Goal: Transaction & Acquisition: Purchase product/service

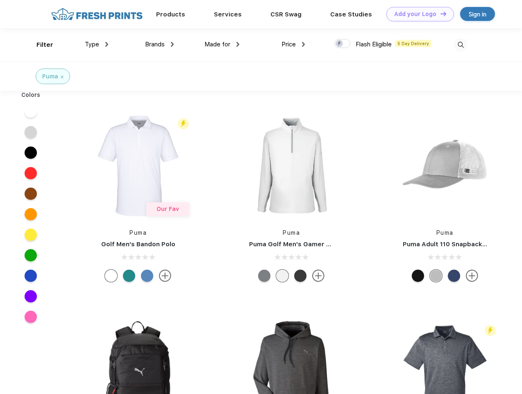
scroll to position [0, 0]
click at [417, 14] on link "Add your Logo Design Tool" at bounding box center [421, 14] width 68 height 14
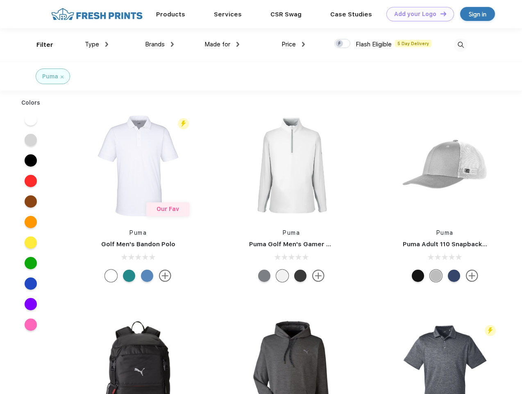
click at [0, 0] on div "Design Tool" at bounding box center [0, 0] width 0 height 0
click at [440, 14] on link "Add your Logo Design Tool" at bounding box center [421, 14] width 68 height 14
click at [39, 45] on div "Filter" at bounding box center [44, 44] width 17 height 9
click at [97, 44] on span "Type" at bounding box center [92, 44] width 14 height 7
click at [159, 44] on span "Brands" at bounding box center [155, 44] width 20 height 7
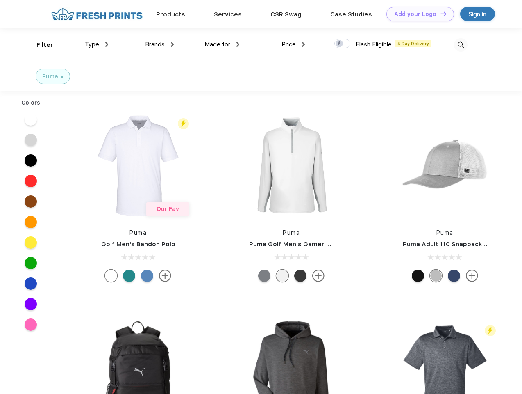
click at [222, 44] on span "Made for" at bounding box center [218, 44] width 26 height 7
click at [294, 44] on span "Price" at bounding box center [289, 44] width 14 height 7
click at [343, 44] on div at bounding box center [342, 43] width 16 height 9
click at [340, 44] on input "checkbox" at bounding box center [336, 41] width 5 height 5
click at [461, 45] on img at bounding box center [461, 45] width 14 height 14
